Goal: Obtain resource: Download file/media

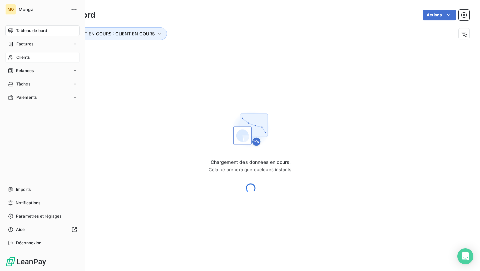
click at [17, 58] on span "Clients" at bounding box center [22, 57] width 13 height 6
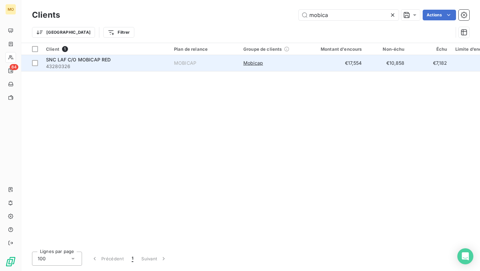
type input "mobica"
click at [148, 65] on span "43280326" at bounding box center [106, 66] width 120 height 7
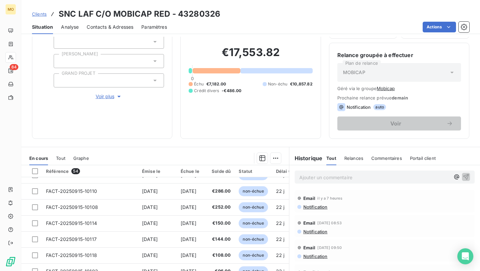
scroll to position [52, 0]
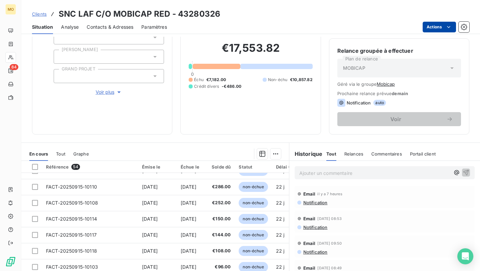
click at [441, 23] on html "MO 84 Clients SNC LAF C/O MOBICAP RED - 43280326 Situation Analyse Contacts & A…" at bounding box center [240, 135] width 480 height 271
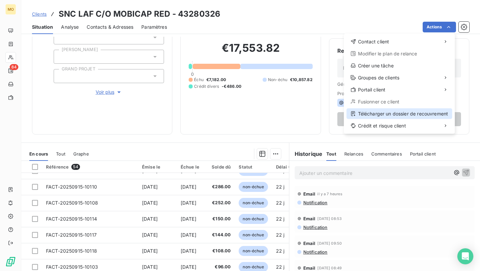
click at [364, 112] on div "Télécharger un dossier de recouvrement" at bounding box center [400, 113] width 106 height 11
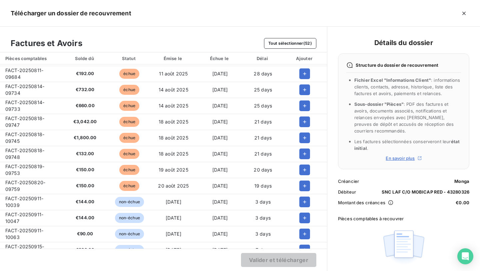
scroll to position [36, 0]
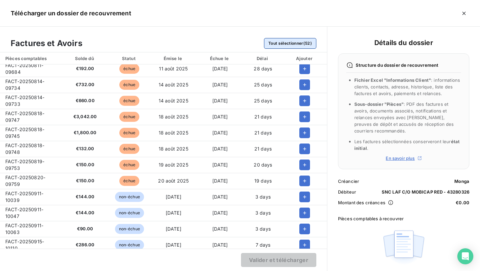
click at [289, 40] on button "Tout sélectionner (52)" at bounding box center [290, 43] width 52 height 11
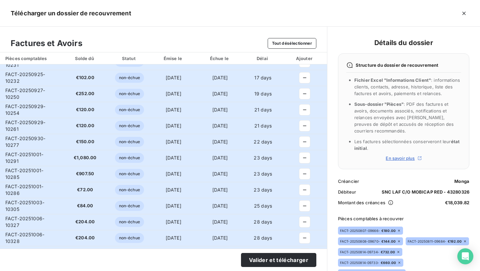
scroll to position [651, 0]
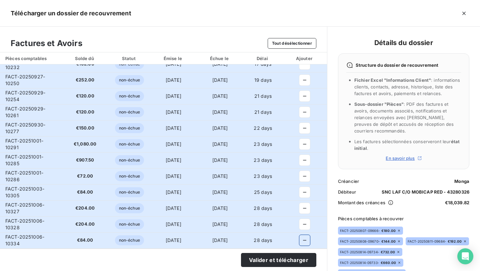
click at [303, 239] on icon "button" at bounding box center [305, 240] width 7 height 7
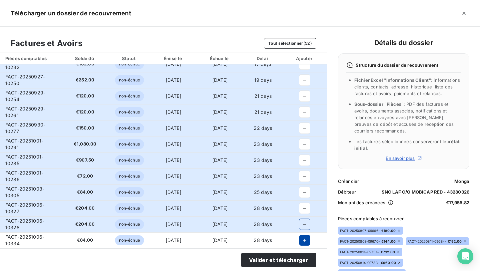
click at [302, 222] on icon "button" at bounding box center [305, 224] width 7 height 7
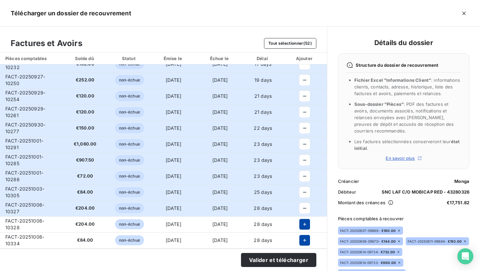
click at [303, 224] on icon "button" at bounding box center [305, 224] width 7 height 7
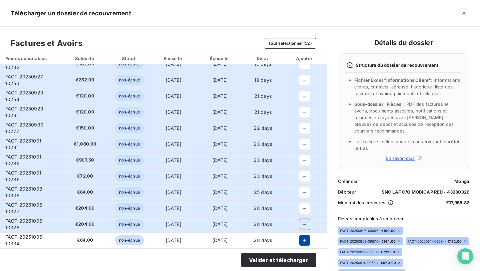
click at [305, 235] on button "button" at bounding box center [305, 240] width 11 height 11
